Goal: Navigation & Orientation: Find specific page/section

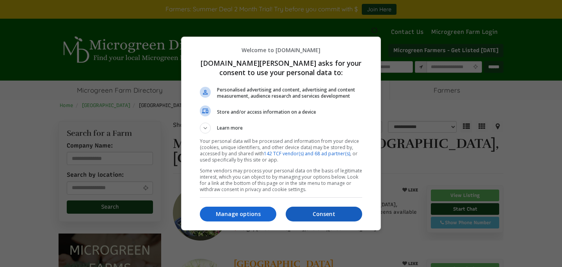
click at [327, 209] on button "Consent" at bounding box center [323, 214] width 76 height 15
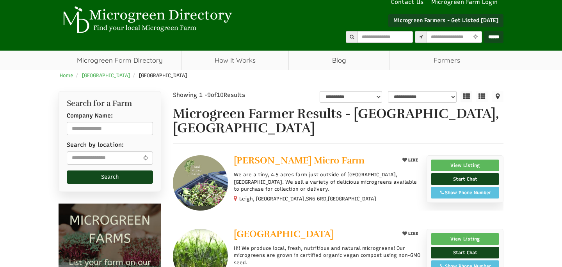
select select "Language Translate Widget"
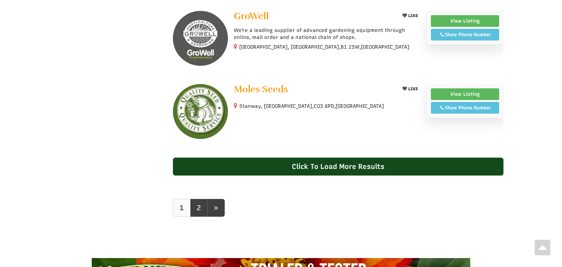
scroll to position [671, 0]
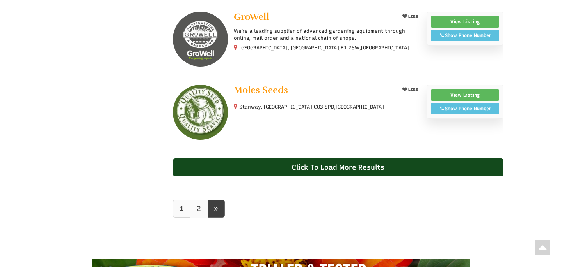
click at [200, 208] on link "2" at bounding box center [199, 209] width 18 height 18
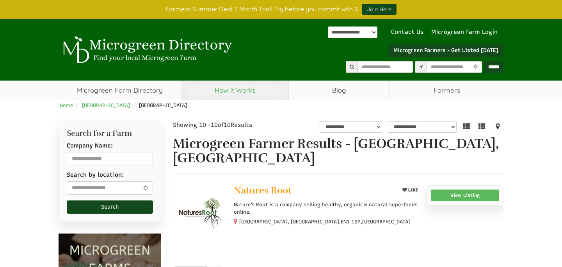
click at [230, 86] on link "How It Works" at bounding box center [235, 90] width 106 height 19
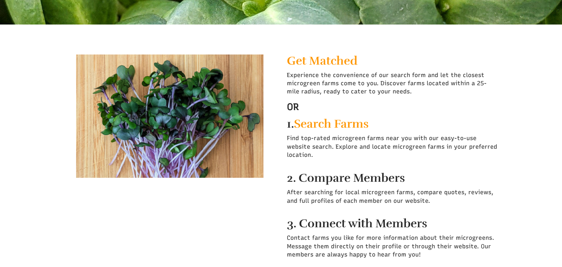
scroll to position [172, 0]
